Goal: Task Accomplishment & Management: Complete application form

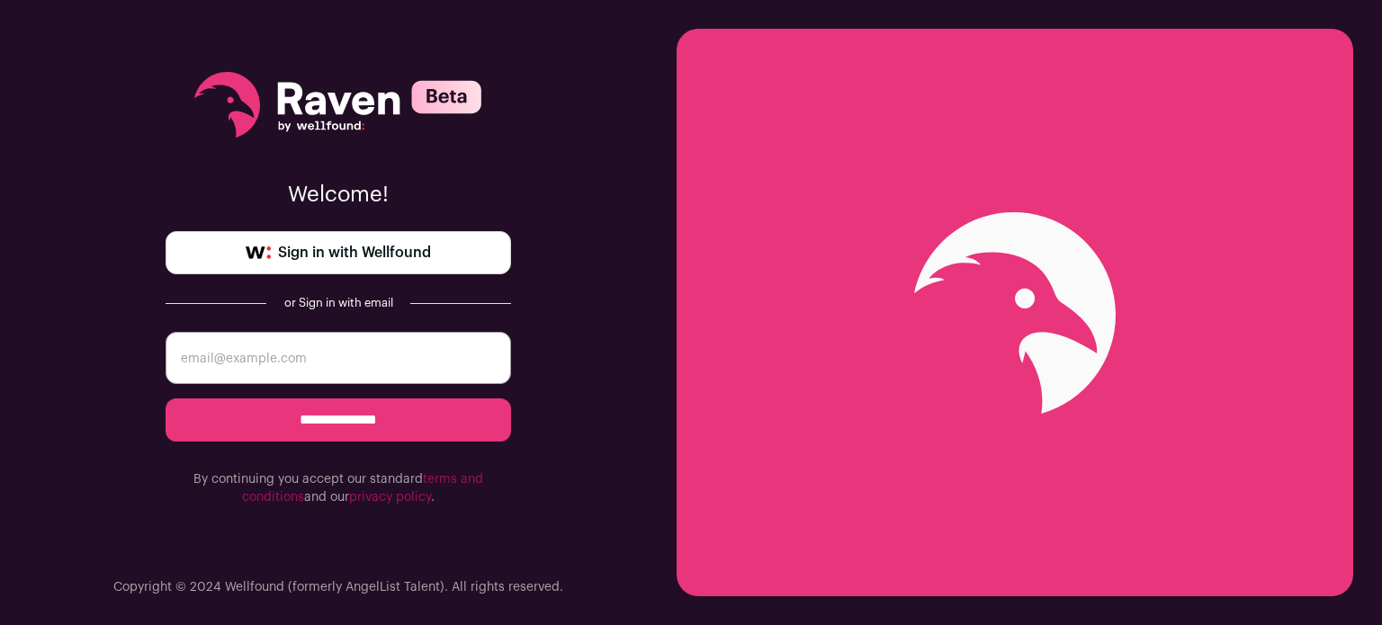
drag, startPoint x: 0, startPoint y: 0, endPoint x: 362, endPoint y: 258, distance: 444.4
click at [362, 258] on span "Sign in with Wellfound" at bounding box center [354, 253] width 153 height 22
click at [332, 363] on input "email" at bounding box center [339, 358] width 346 height 52
click at [324, 385] on form "**********" at bounding box center [339, 419] width 346 height 175
click at [313, 364] on input "email" at bounding box center [339, 358] width 346 height 52
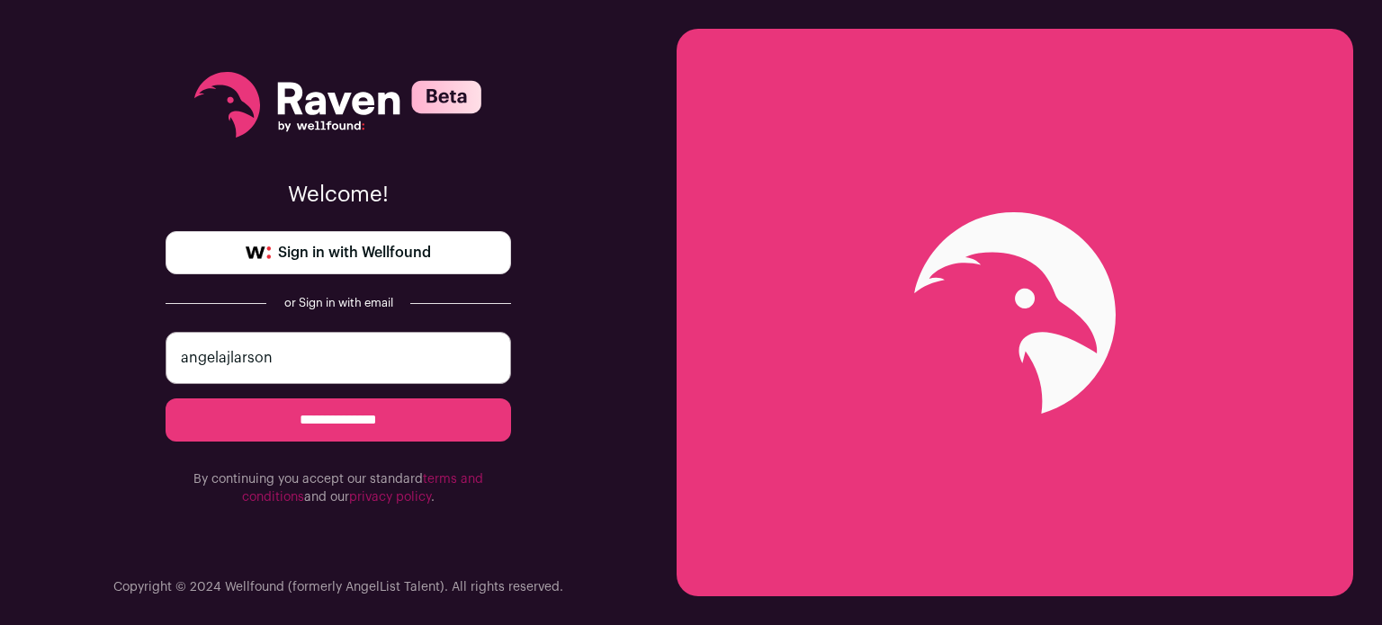
click at [313, 364] on input "angelajlarson" at bounding box center [339, 358] width 346 height 52
type input "angelajlarson14@gmail.com"
click at [166, 399] on input "**********" at bounding box center [339, 420] width 346 height 43
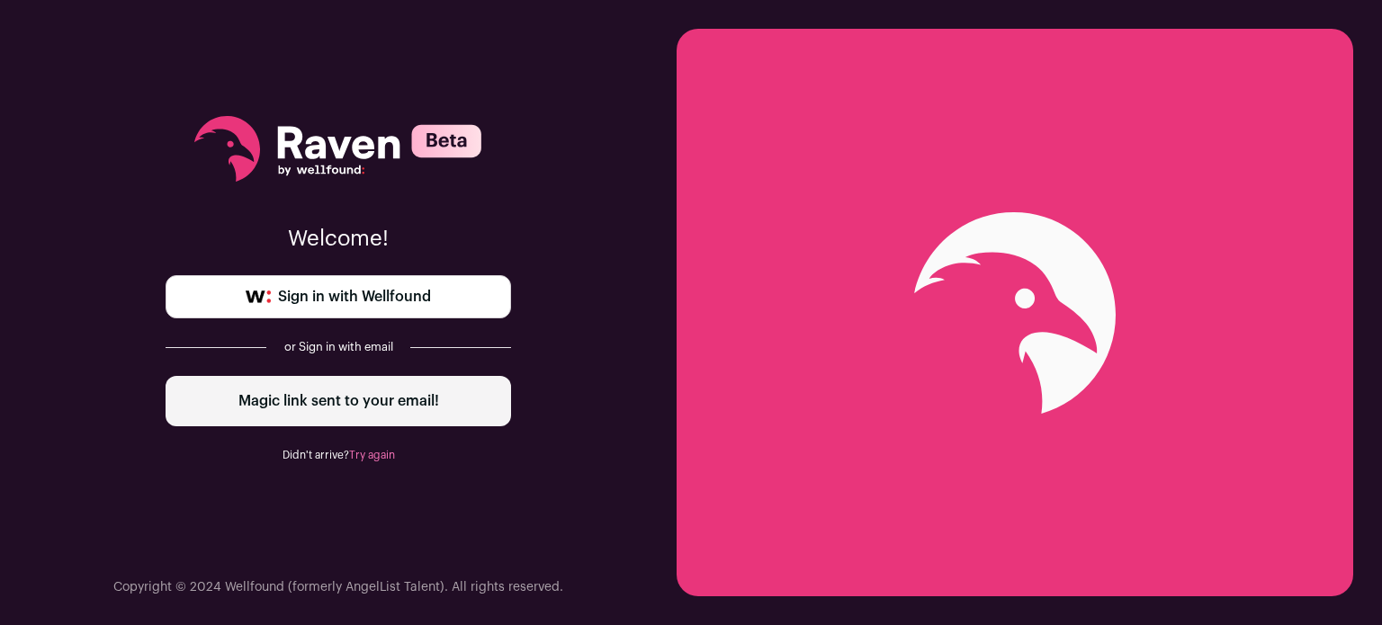
click at [313, 364] on div "Welcome! Sign in with Wellfound or Sign in with email Magic link sent to your e…" at bounding box center [339, 289] width 346 height 579
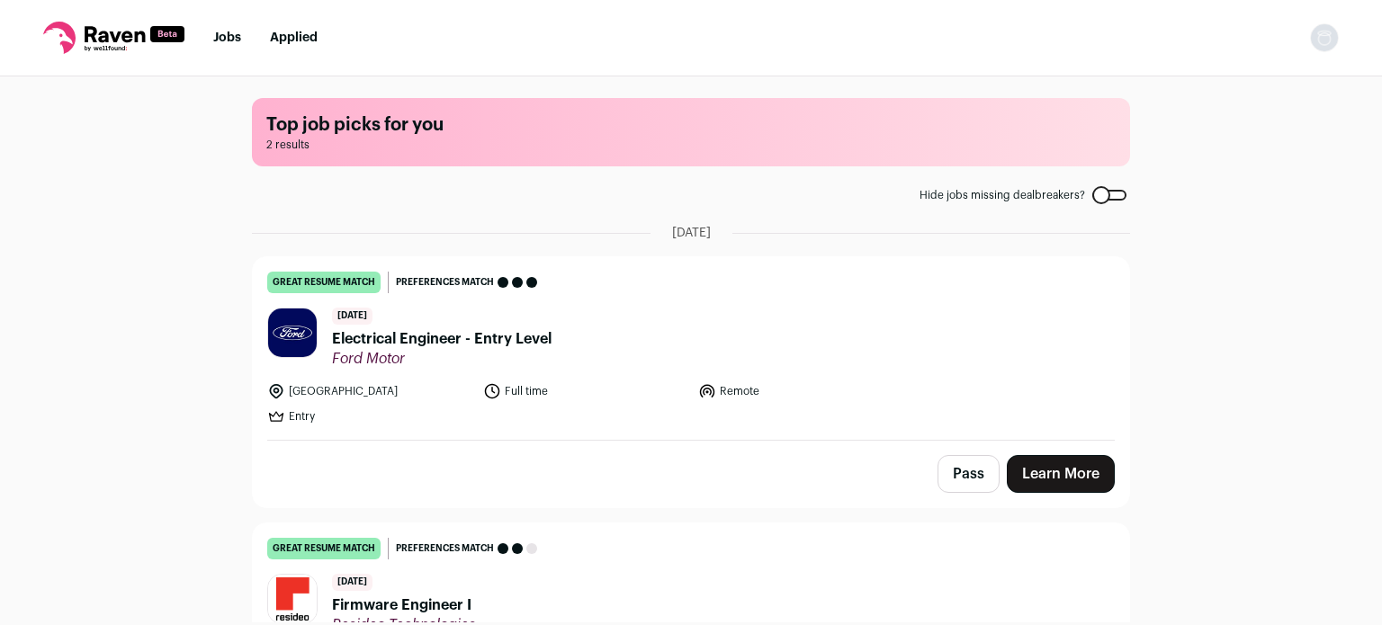
scroll to position [101, 0]
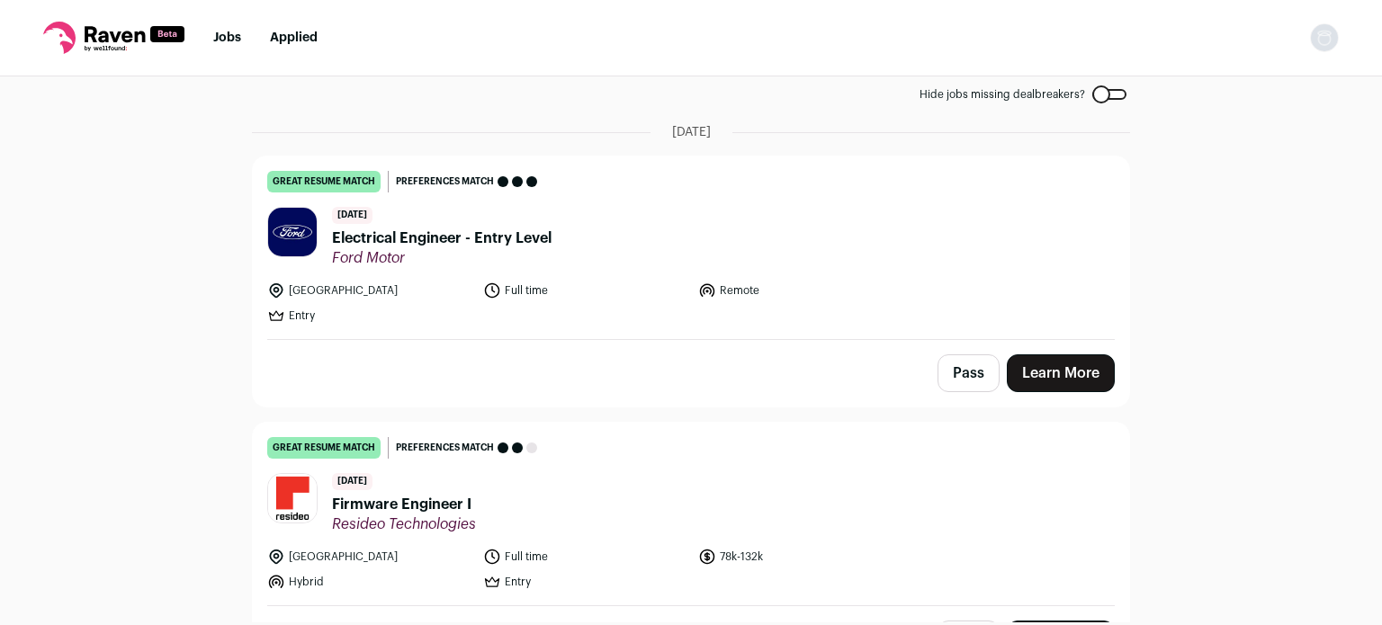
click at [505, 235] on span "Electrical Engineer - Entry Level" at bounding box center [442, 239] width 220 height 22
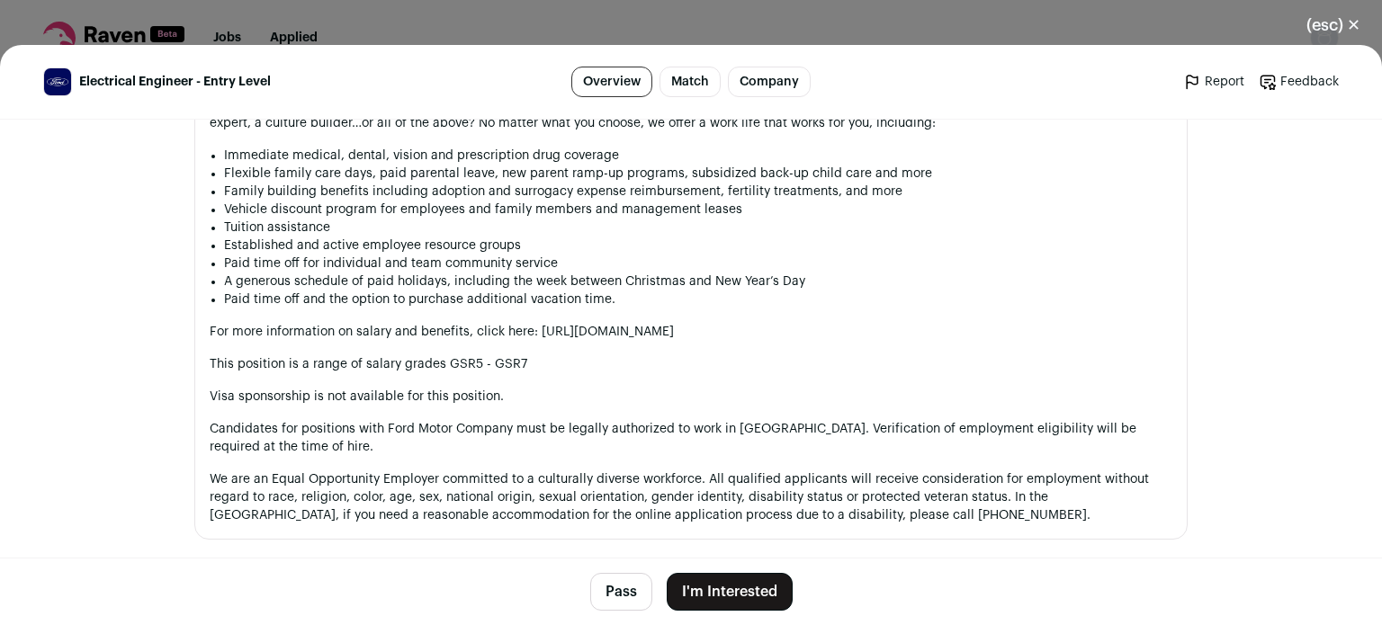
scroll to position [2058, 0]
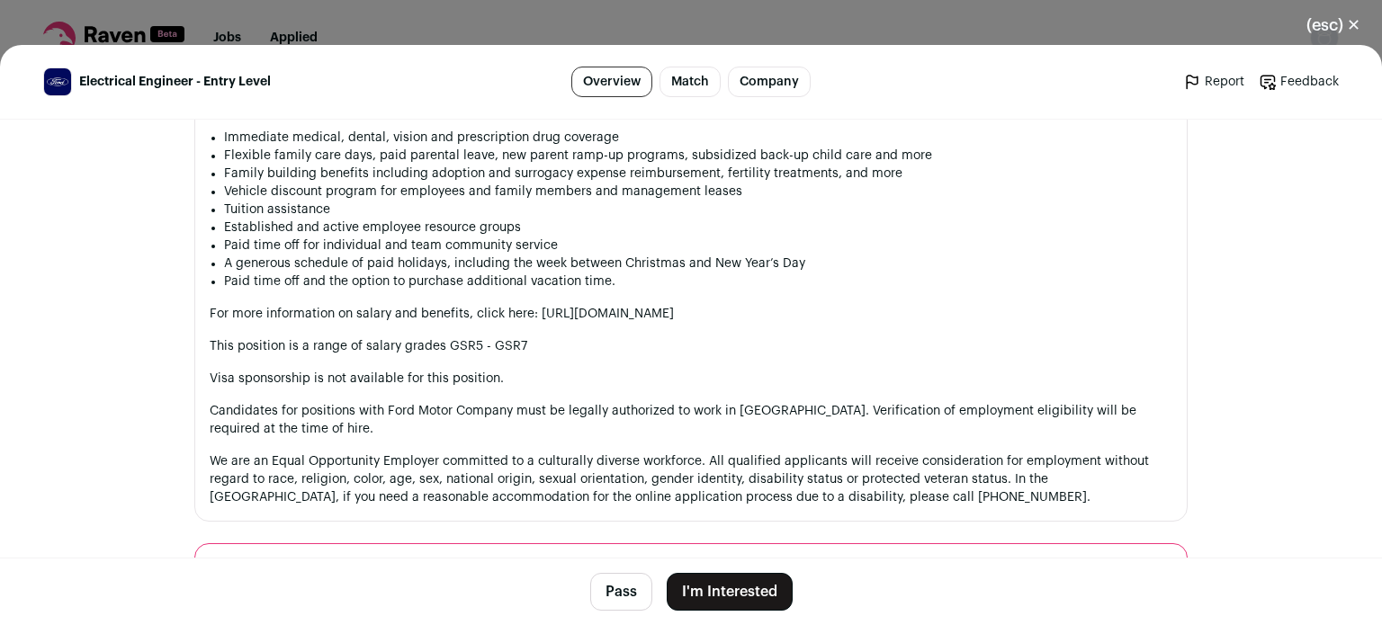
click at [583, 312] on p "For more information on salary and benefits, click here: [URL][DOMAIN_NAME]" at bounding box center [691, 314] width 963 height 18
drag, startPoint x: 731, startPoint y: 314, endPoint x: 530, endPoint y: 319, distance: 200.7
click at [530, 319] on p "For more information on salary and benefits, click here: [URL][DOMAIN_NAME]" at bounding box center [691, 314] width 963 height 18
copy p "[URL][DOMAIN_NAME]"
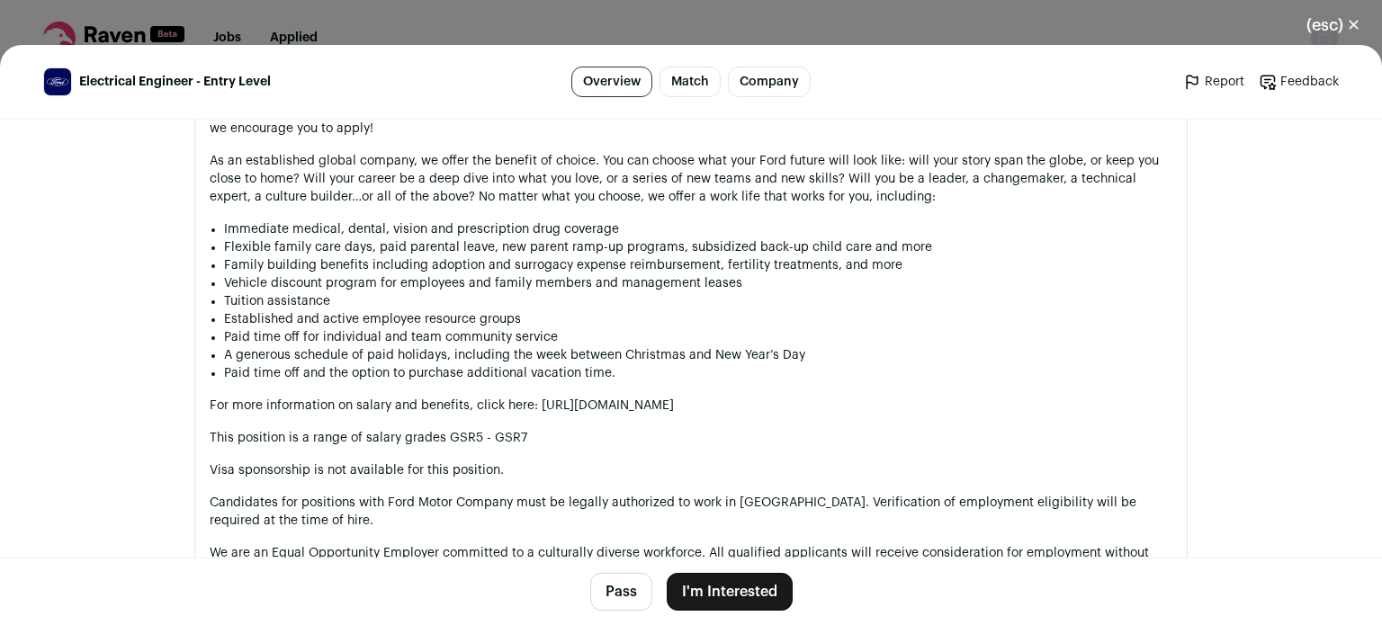
scroll to position [2149, 0]
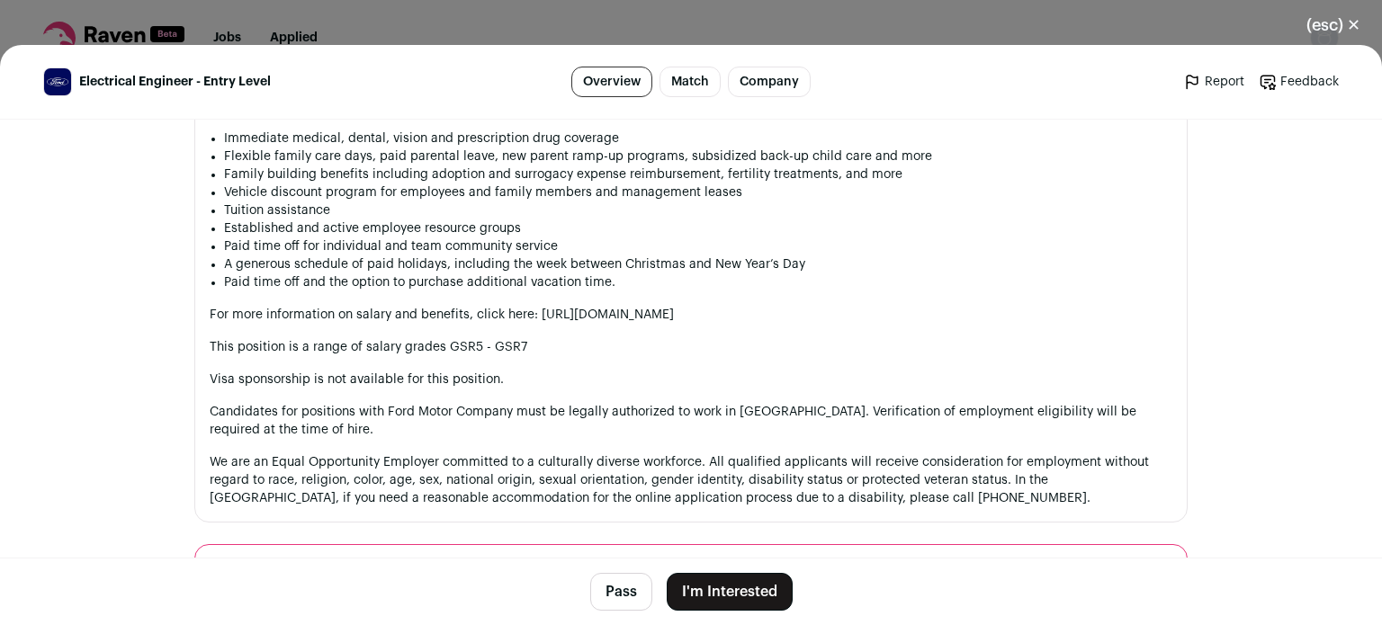
click at [731, 582] on button "I'm Interested" at bounding box center [730, 592] width 126 height 38
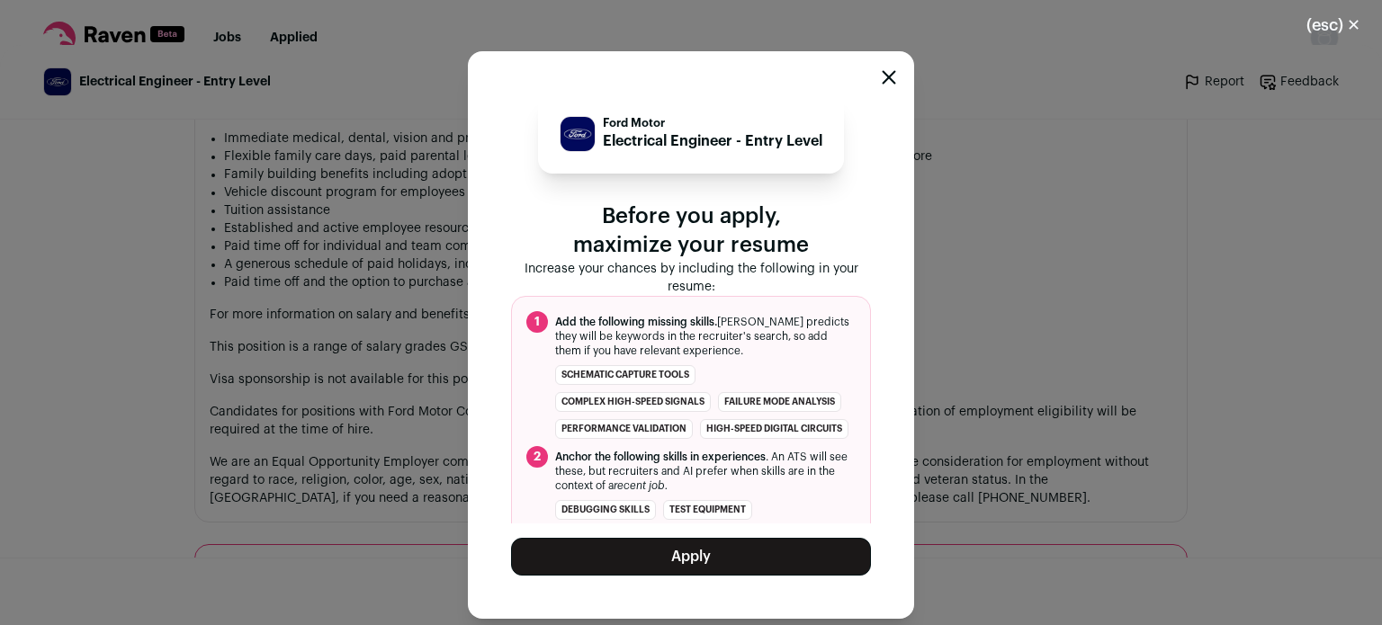
click at [701, 550] on button "Apply" at bounding box center [691, 557] width 360 height 38
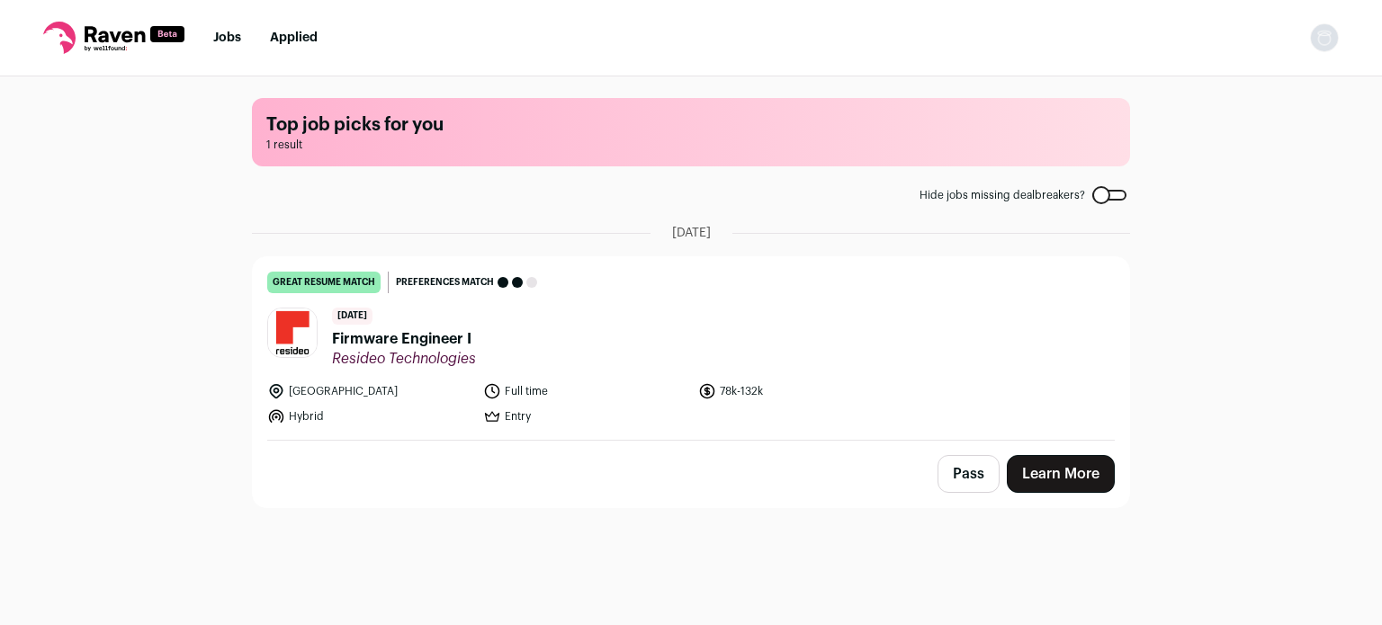
scroll to position [0, 0]
click at [443, 344] on span "Firmware Engineer I" at bounding box center [404, 339] width 144 height 22
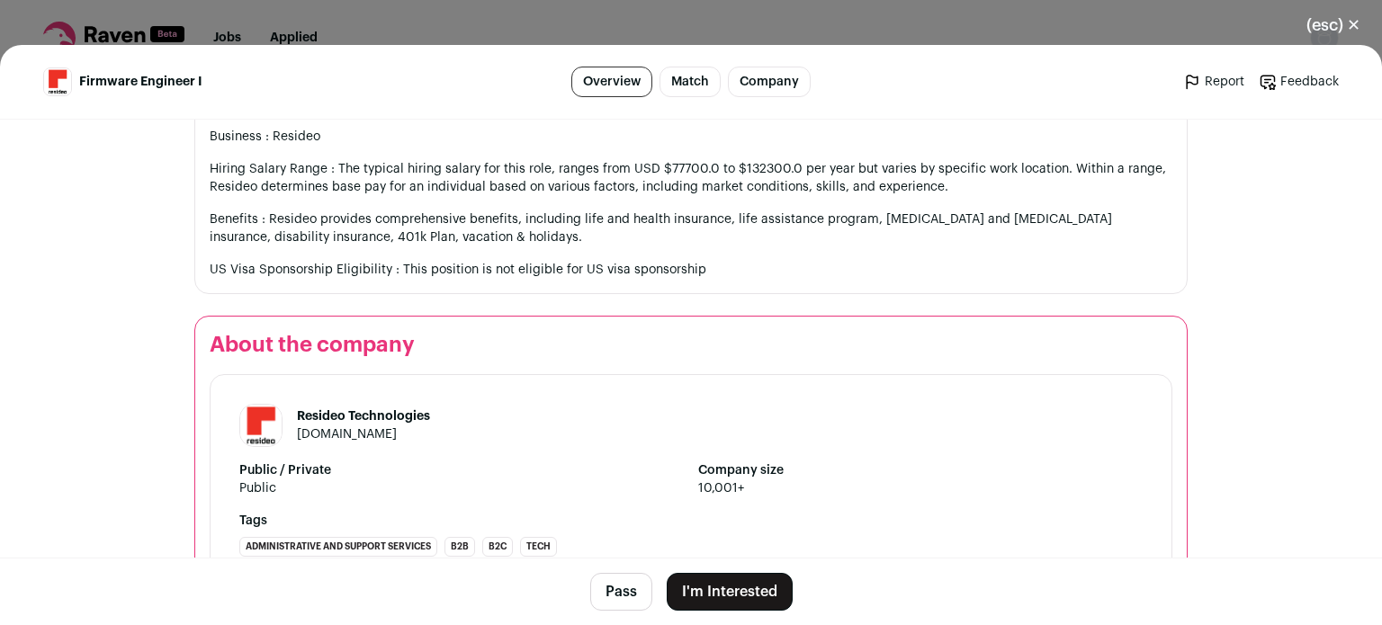
scroll to position [2303, 0]
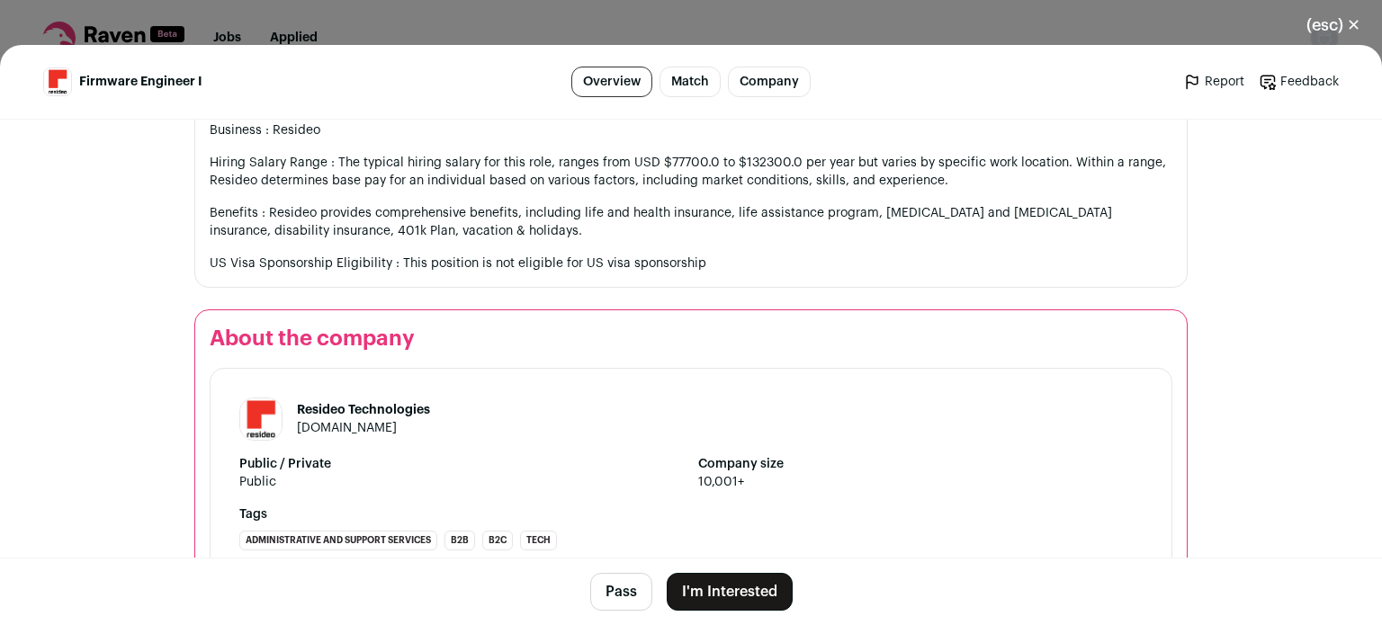
click at [720, 589] on button "I'm Interested" at bounding box center [730, 592] width 126 height 38
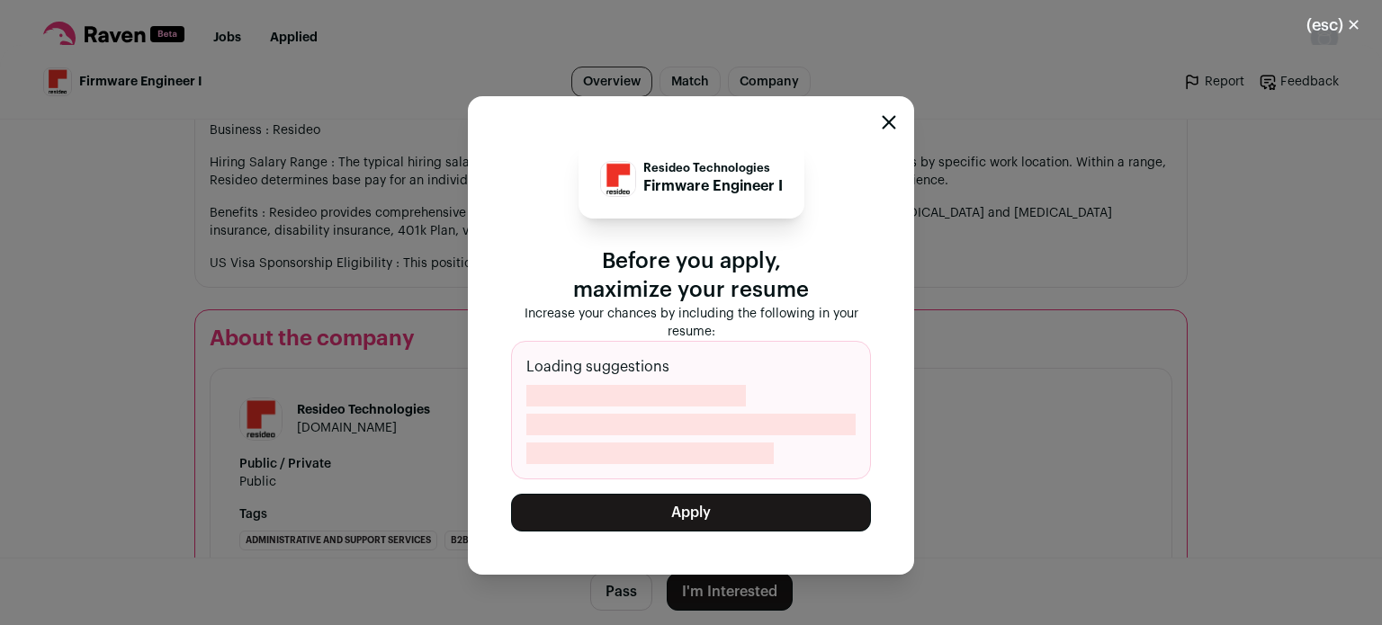
click at [699, 514] on button "Apply" at bounding box center [691, 513] width 360 height 38
